Goal: Find specific page/section: Find specific page/section

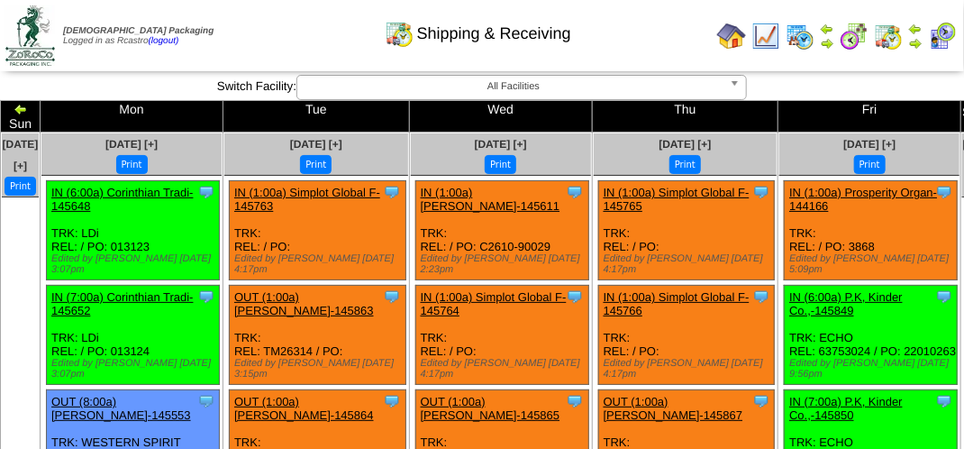
drag, startPoint x: 268, startPoint y: 26, endPoint x: 253, endPoint y: 27, distance: 14.4
click at [268, 26] on div "Shipping & Receiving" at bounding box center [478, 28] width 551 height 50
click at [942, 27] on img at bounding box center [942, 36] width 29 height 29
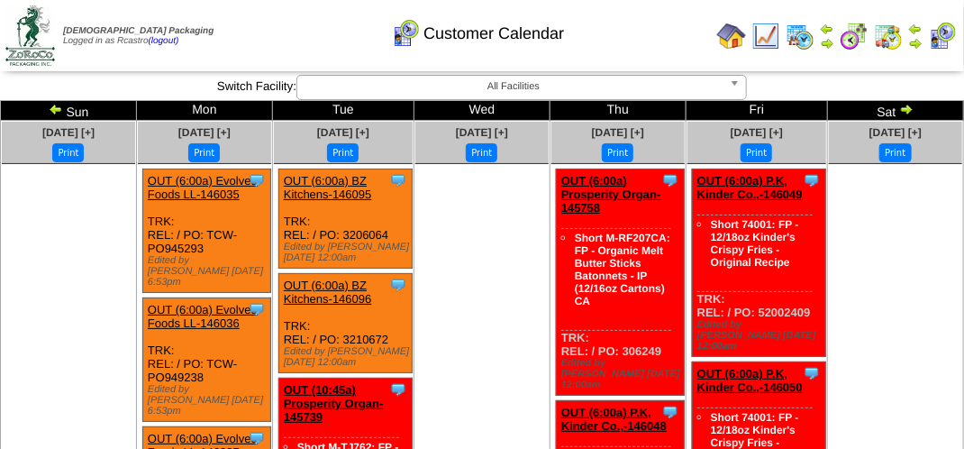
click at [253, 45] on div "Customer Calendar" at bounding box center [478, 28] width 551 height 50
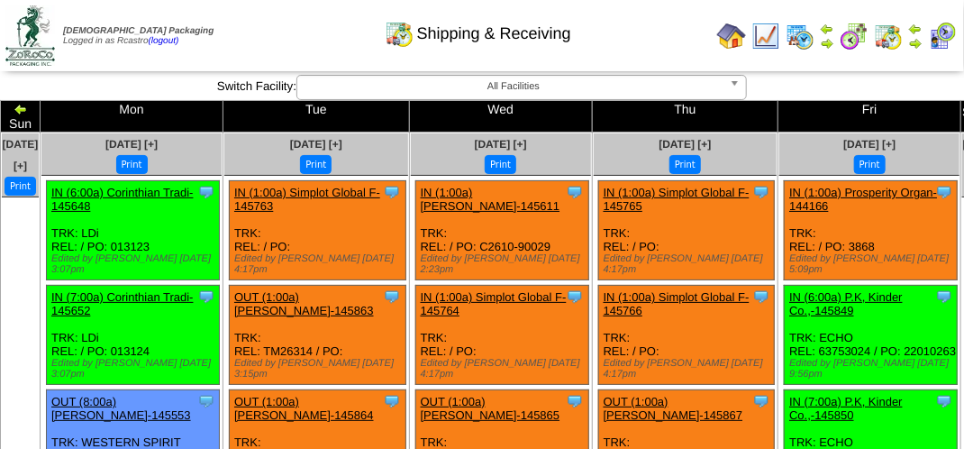
click at [270, 45] on div "Shipping & Receiving" at bounding box center [478, 28] width 551 height 50
